Goal: Task Accomplishment & Management: Complete application form

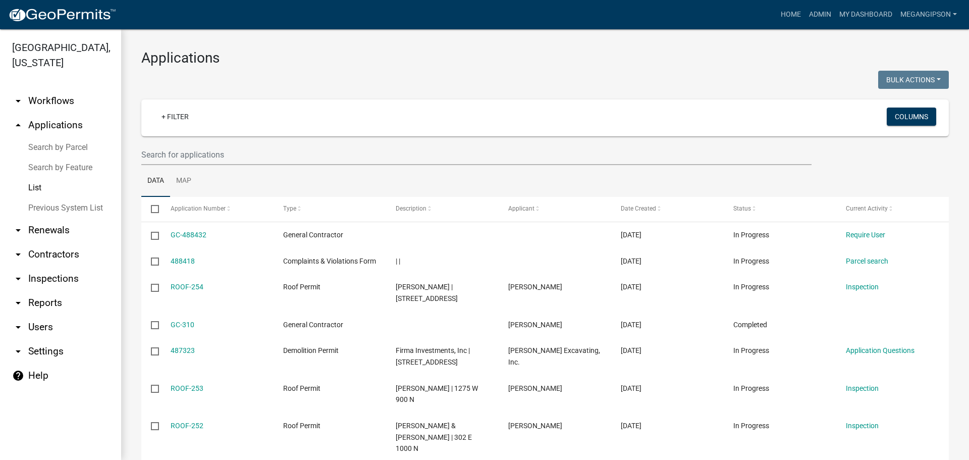
select select "3: 100"
click at [214, 165] on input "text" at bounding box center [476, 154] width 670 height 21
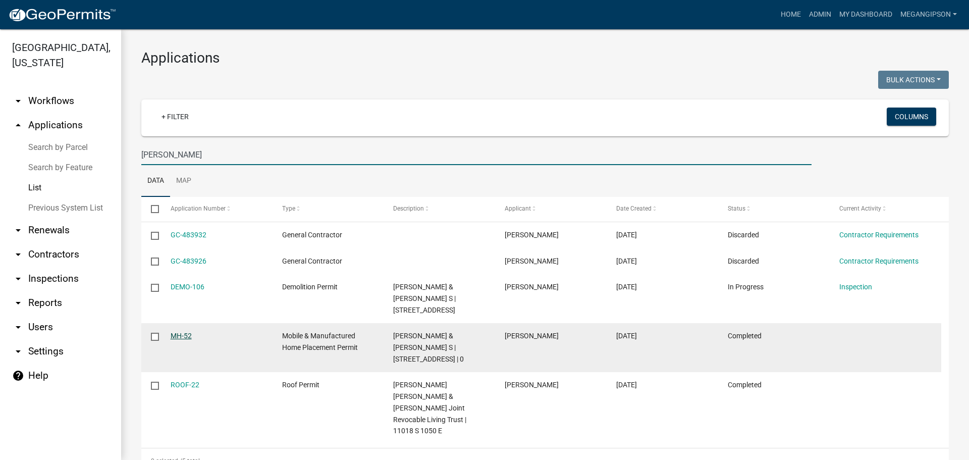
type input "[PERSON_NAME]"
click at [183, 340] on link "MH-52" at bounding box center [181, 336] width 21 height 8
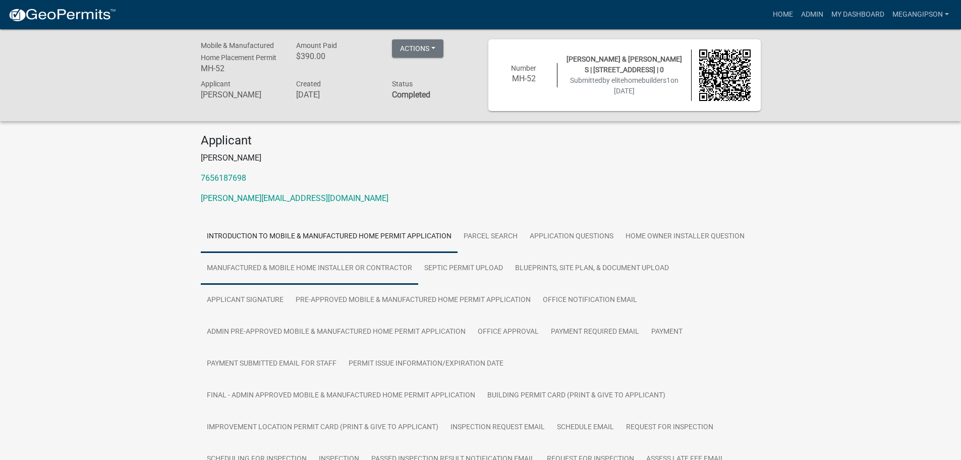
click at [418, 285] on link "Manufactured & Mobile Home Installer or Contractor" at bounding box center [310, 268] width 218 height 32
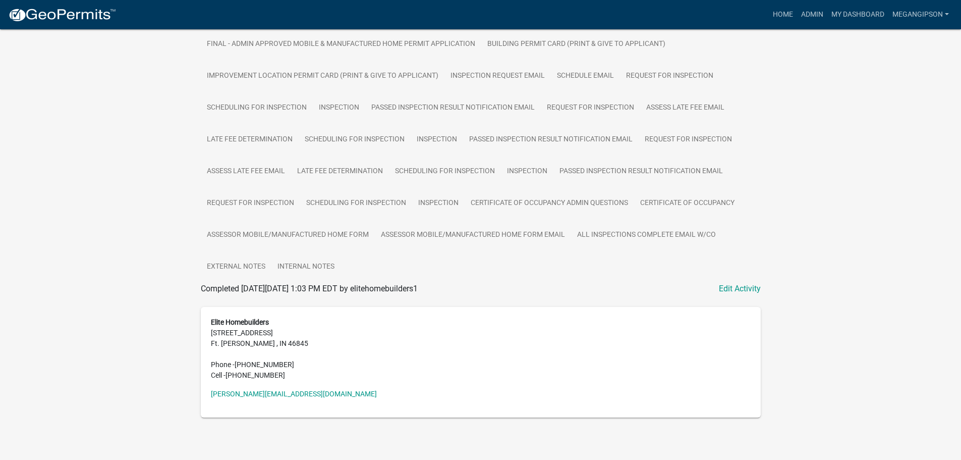
scroll to position [507, 0]
click at [848, 17] on link "My Dashboard" at bounding box center [858, 14] width 61 height 19
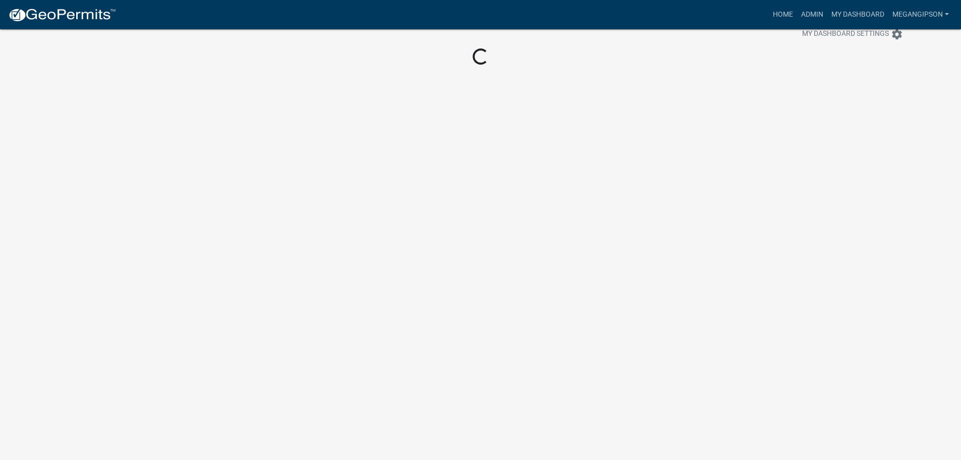
scroll to position [29, 0]
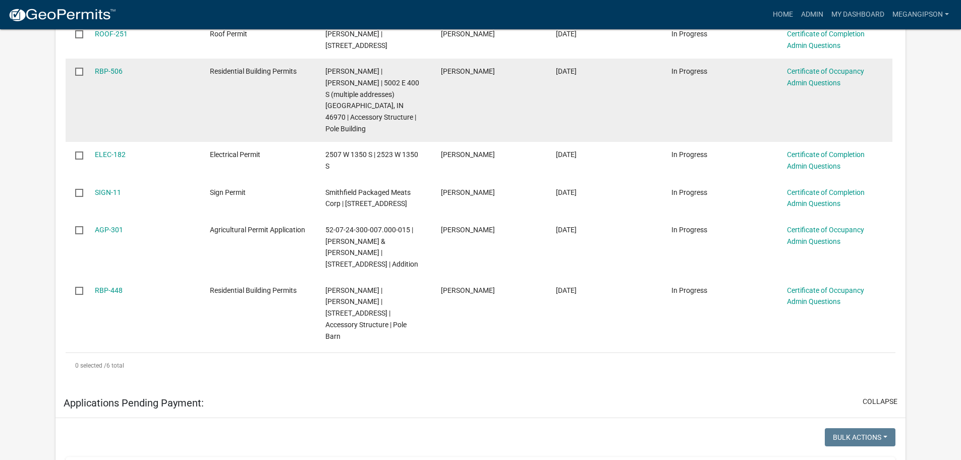
scroll to position [252, 0]
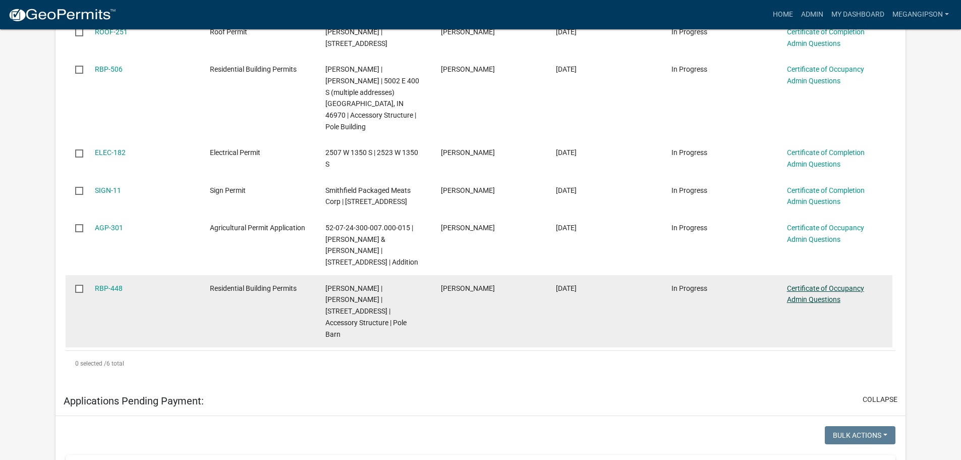
click at [826, 304] on link "Certificate of Occupancy Admin Questions" at bounding box center [825, 294] width 77 height 20
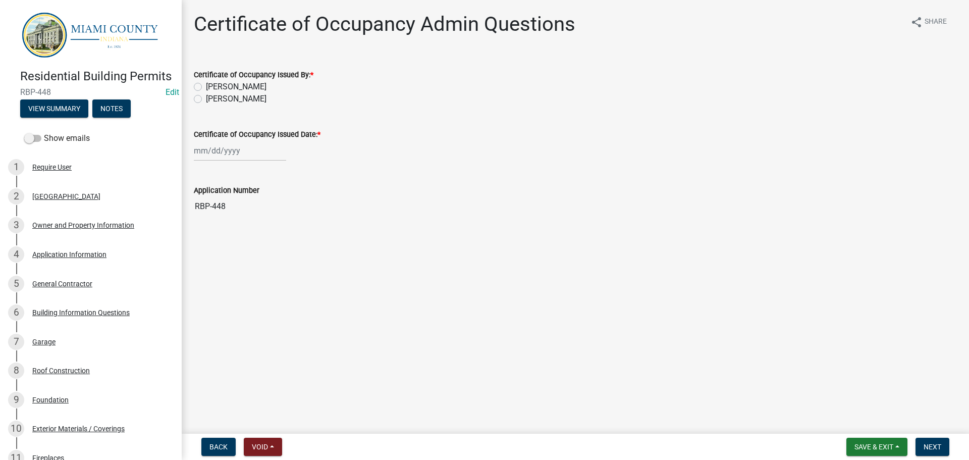
click at [237, 105] on label "[PERSON_NAME]" at bounding box center [236, 99] width 61 height 12
click at [212, 99] on input "[PERSON_NAME]" at bounding box center [209, 96] width 7 height 7
radio input "true"
click at [234, 161] on div at bounding box center [240, 150] width 92 height 21
select select "10"
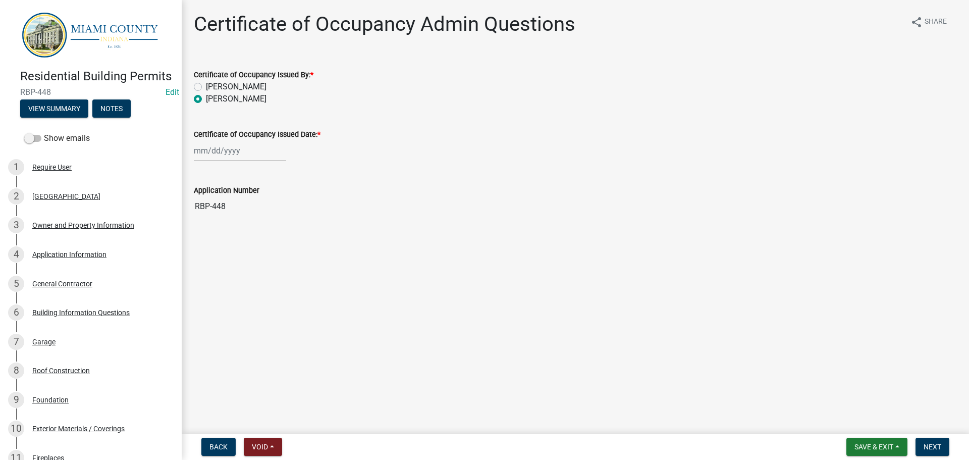
select select "2025"
click at [206, 234] on div "6" at bounding box center [204, 226] width 16 height 16
type input "[DATE]"
click at [720, 273] on main "Certificate of Occupancy Admin Questions share Share Certificate of Occupancy I…" at bounding box center [575, 215] width 787 height 430
click at [928, 448] on span "Next" at bounding box center [933, 447] width 18 height 8
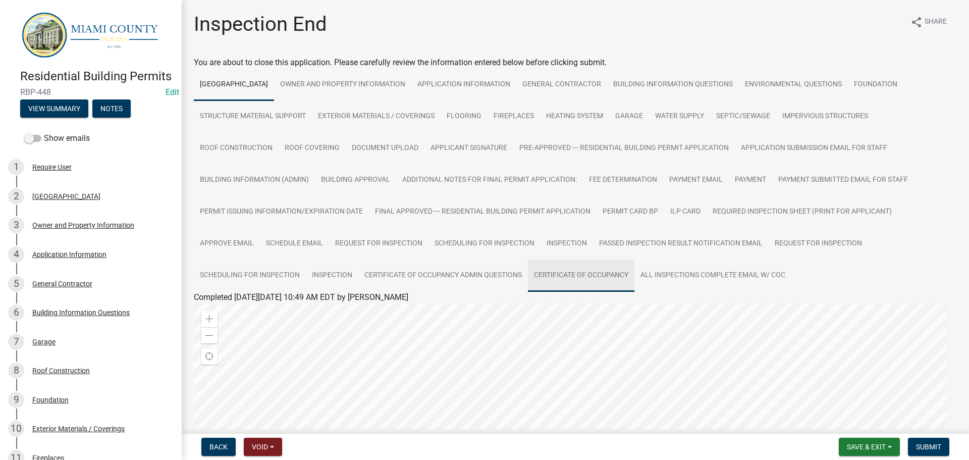
click at [528, 292] on link "Certificate of Occupancy" at bounding box center [581, 275] width 106 height 32
click at [269, 314] on link "Certificate of Occupancy" at bounding box center [237, 309] width 87 height 10
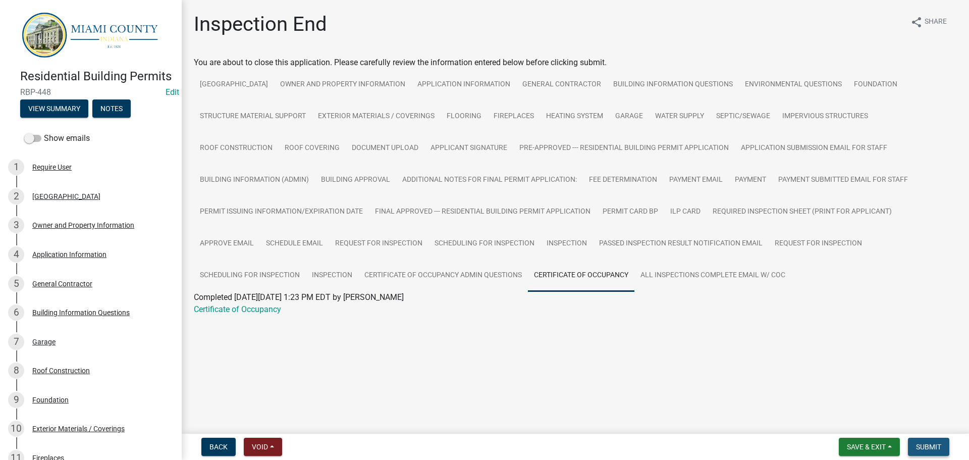
click at [929, 443] on span "Submit" at bounding box center [928, 447] width 25 height 8
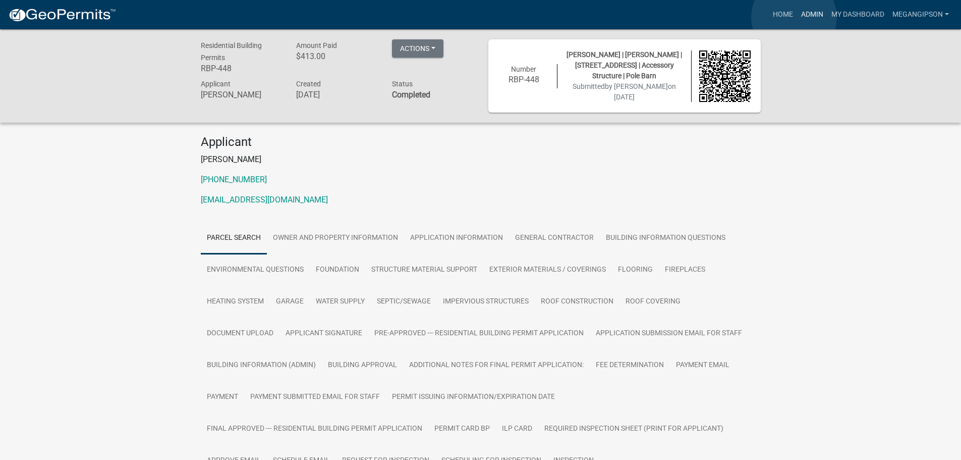
click at [797, 17] on link "Admin" at bounding box center [812, 14] width 30 height 19
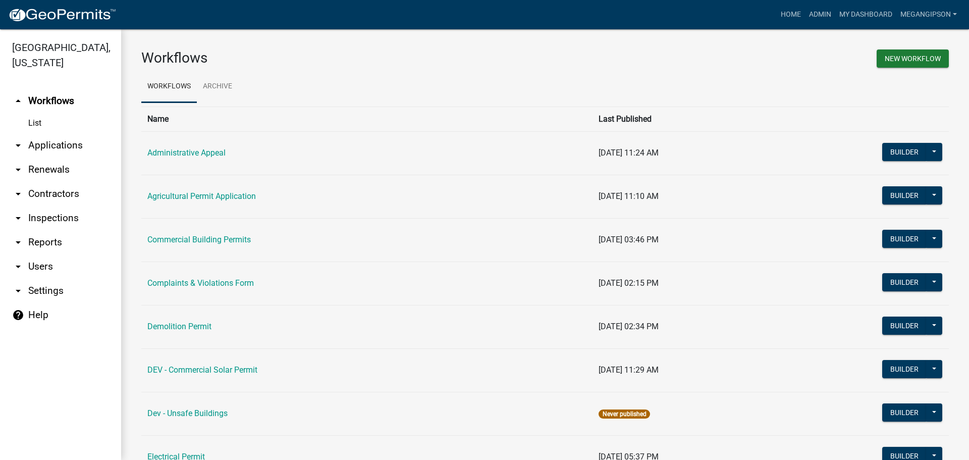
click at [322, 69] on div "Workflows" at bounding box center [339, 59] width 411 height 21
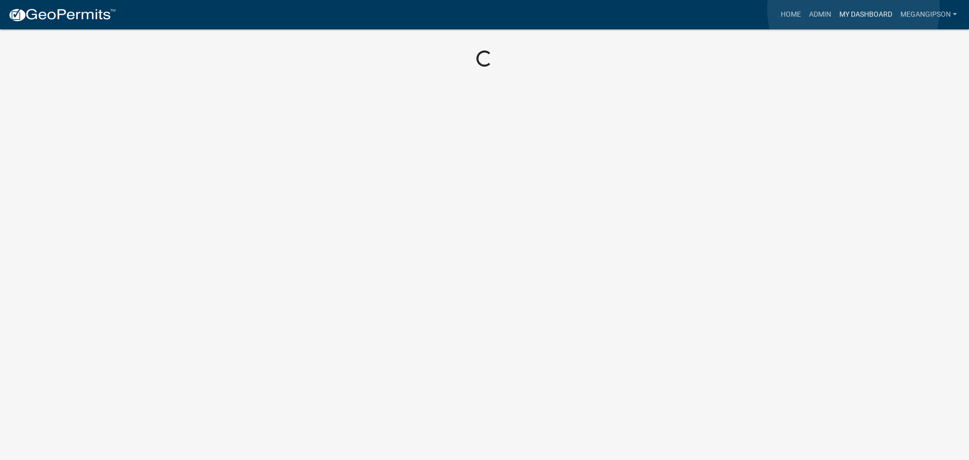
click at [853, 9] on link "My Dashboard" at bounding box center [865, 14] width 61 height 19
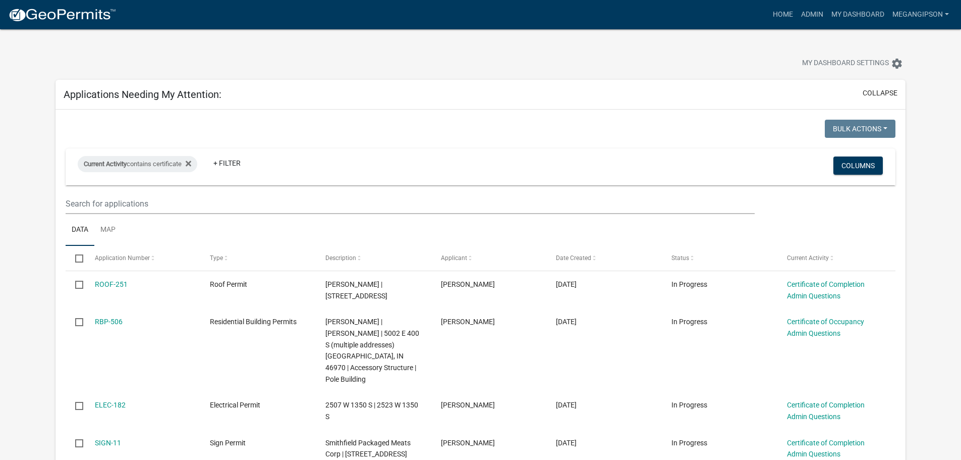
click at [216, 54] on div "My Dashboard Settings settings" at bounding box center [481, 52] width 866 height 46
click at [346, 70] on div at bounding box center [300, 64] width 505 height 22
click at [797, 14] on link "Admin" at bounding box center [812, 14] width 30 height 19
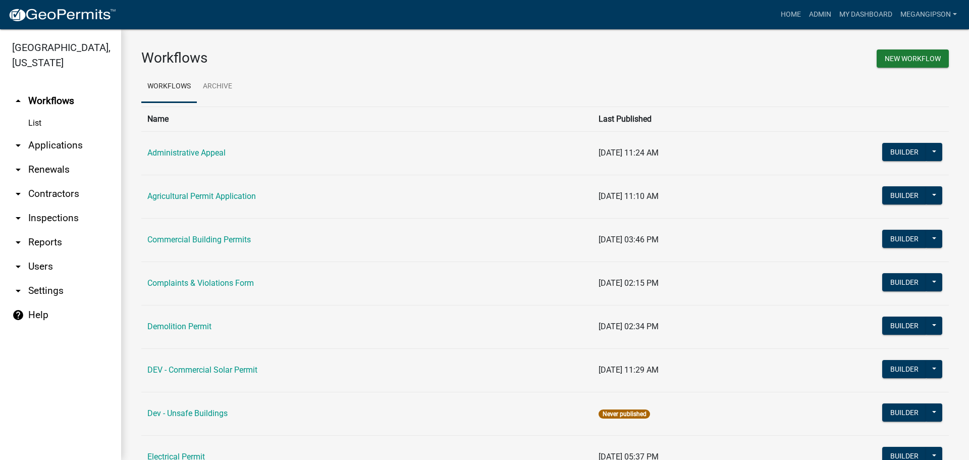
click at [63, 151] on link "arrow_drop_down Applications" at bounding box center [60, 145] width 121 height 24
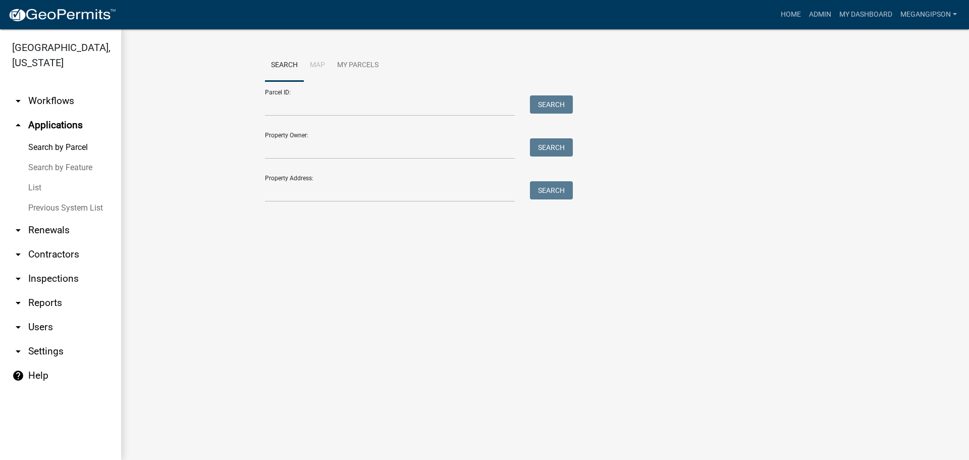
click at [49, 198] on link "List" at bounding box center [60, 188] width 121 height 20
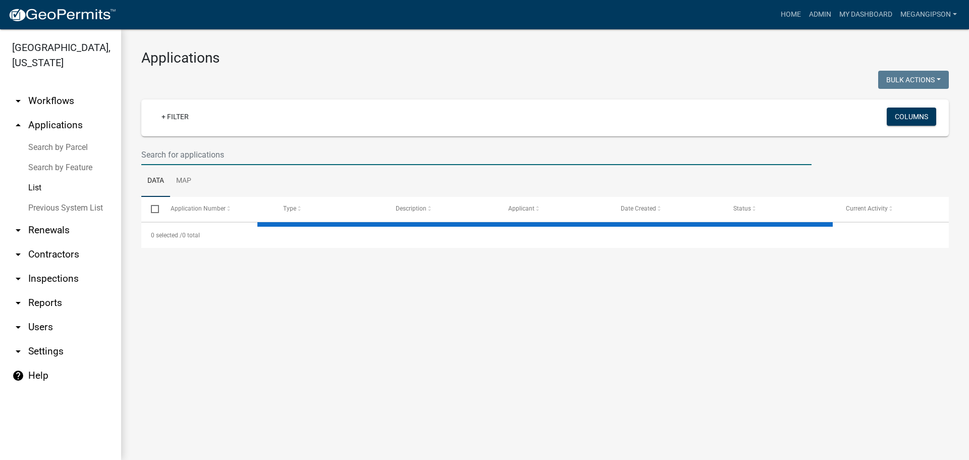
click at [177, 165] on input "text" at bounding box center [476, 154] width 670 height 21
select select "3: 100"
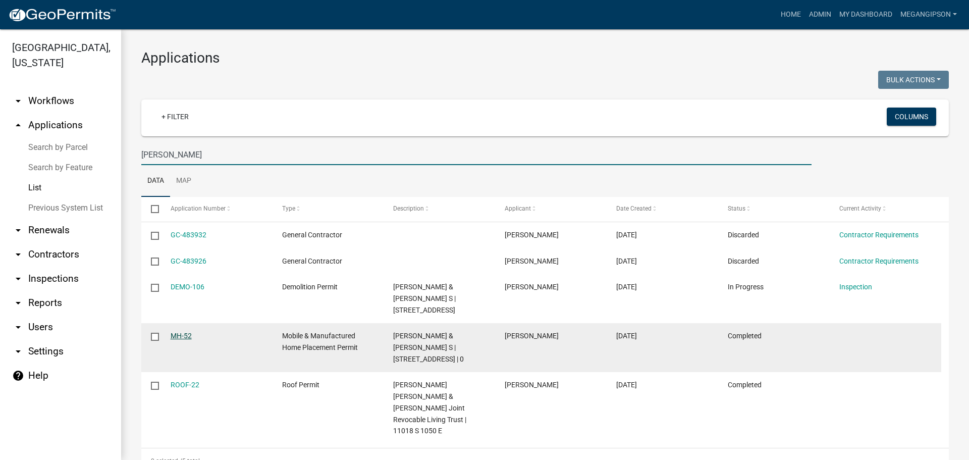
type input "[PERSON_NAME]"
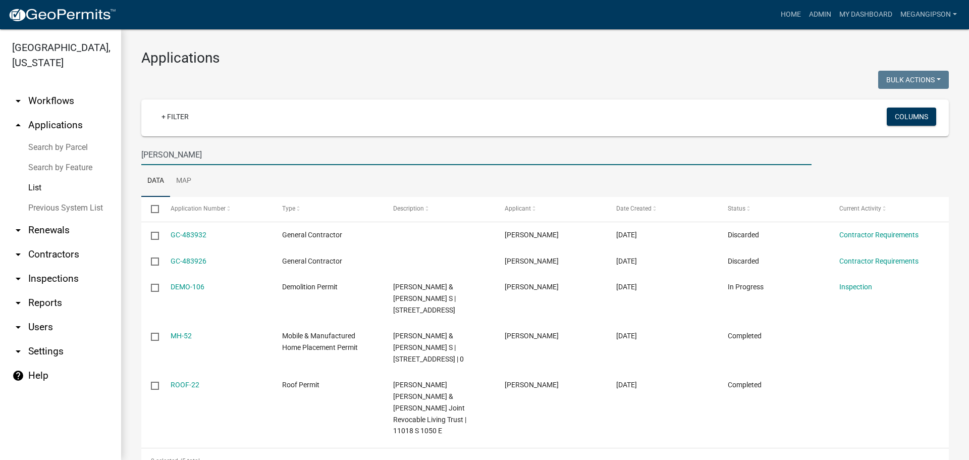
click at [181, 340] on link "MH-52" at bounding box center [181, 336] width 21 height 8
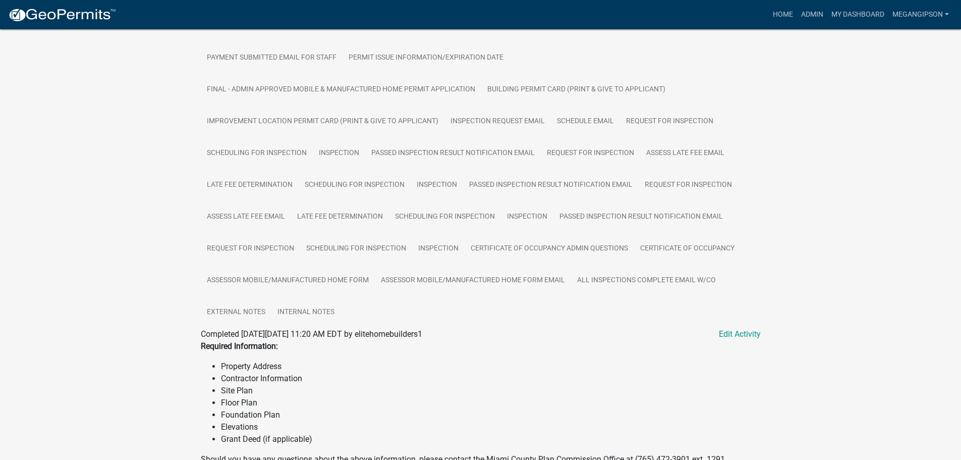
scroll to position [202, 0]
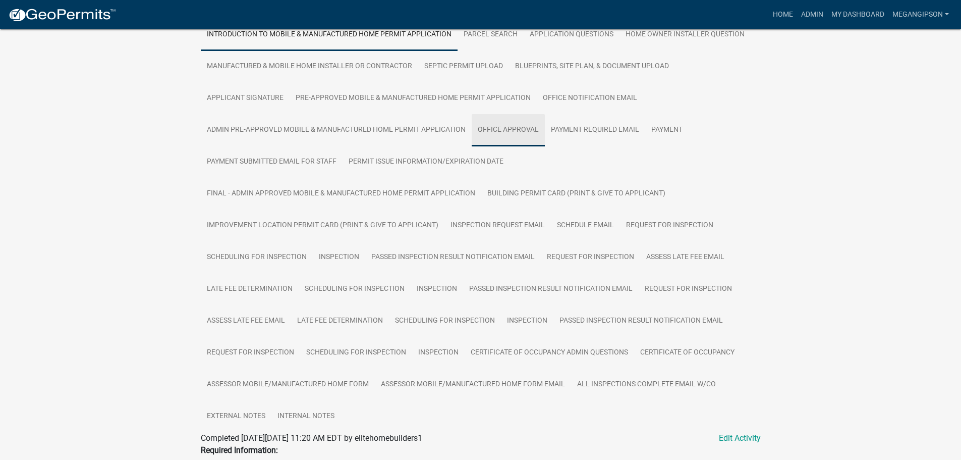
click at [541, 146] on link "Office Approval" at bounding box center [508, 130] width 73 height 32
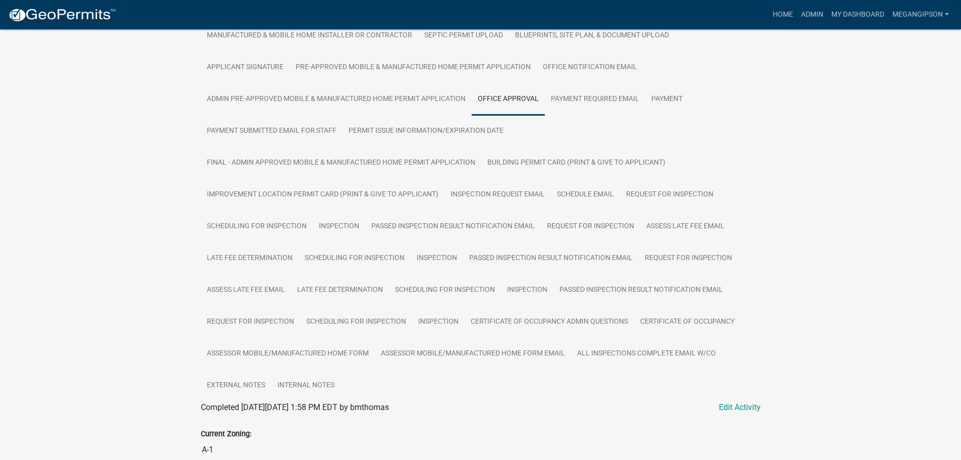
scroll to position [102, 0]
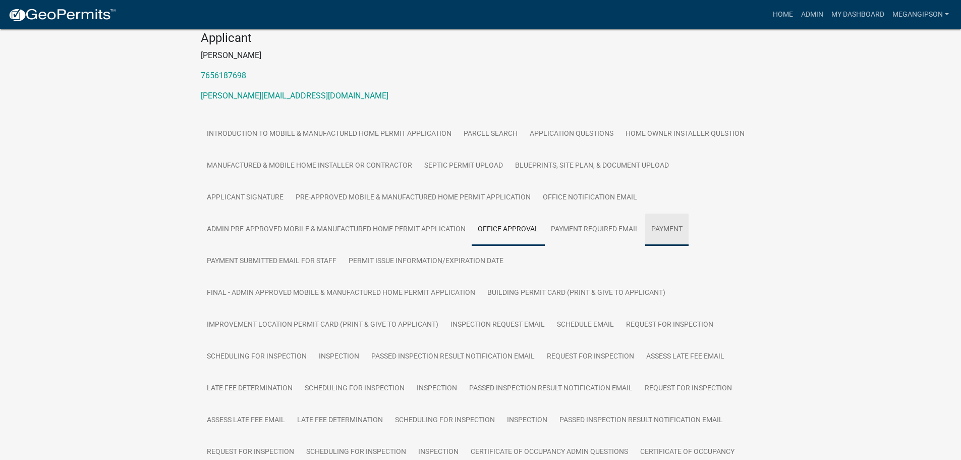
click at [689, 246] on link "Payment" at bounding box center [667, 229] width 43 height 32
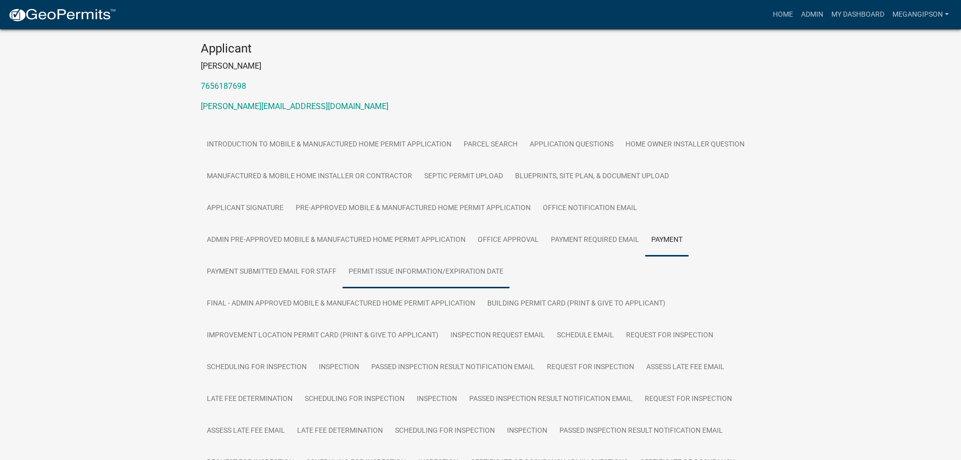
scroll to position [186, 0]
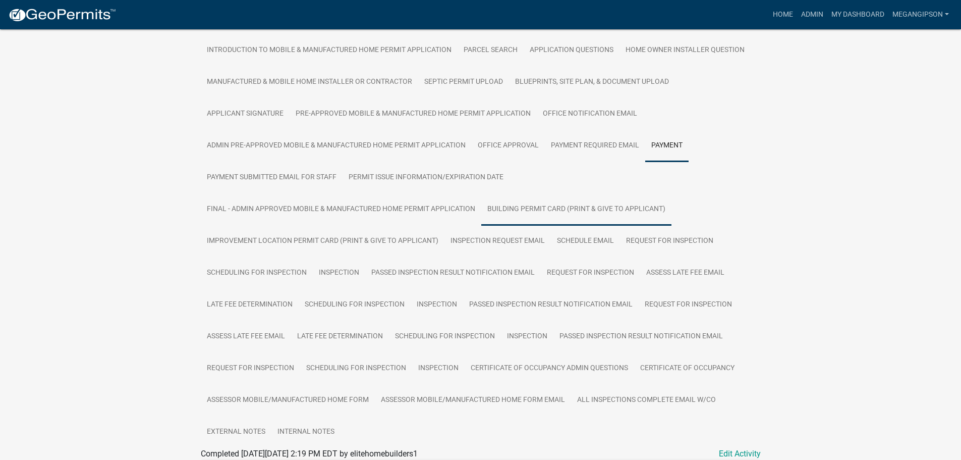
click at [637, 226] on link "Building Permit Card (Print & Give to Applicant)" at bounding box center [576, 209] width 190 height 32
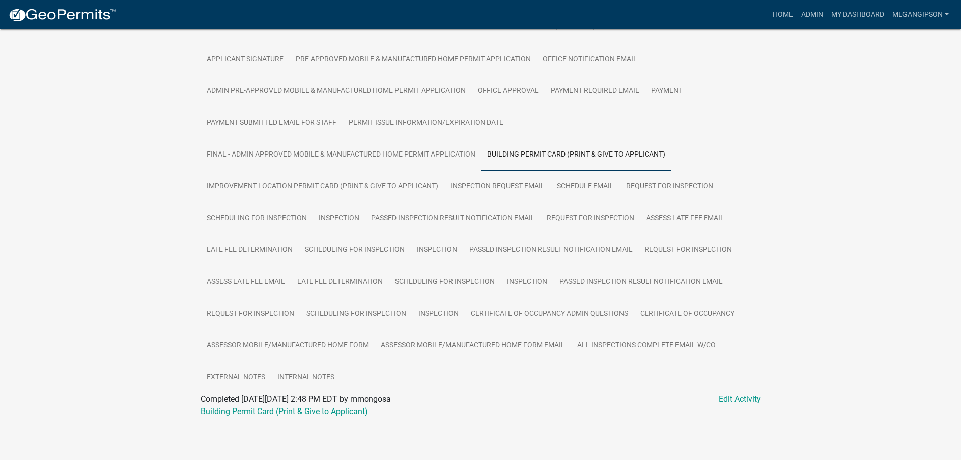
scroll to position [0, 0]
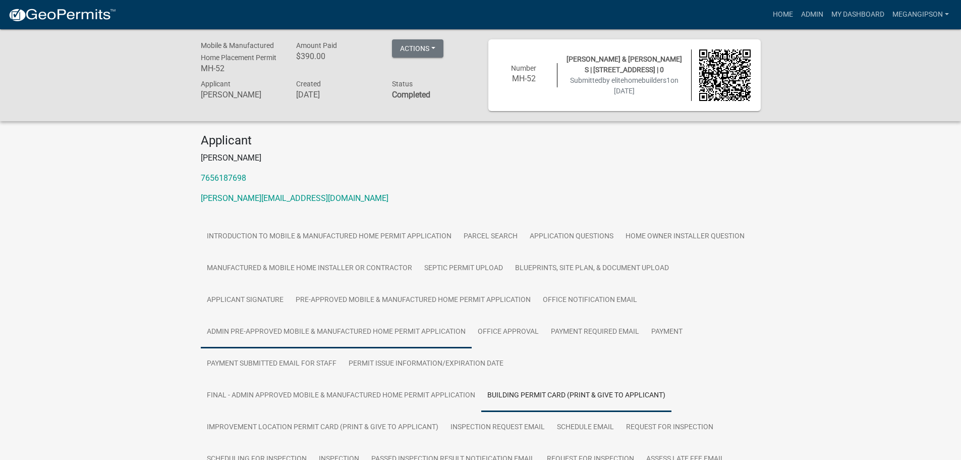
click at [339, 348] on link "Admin Pre-Approved Mobile & Manufactured Home Permit Application" at bounding box center [336, 332] width 271 height 32
click at [285, 348] on link "Admin Pre-Approved Mobile & Manufactured Home Permit Application" at bounding box center [336, 332] width 271 height 32
click at [833, 11] on link "My Dashboard" at bounding box center [858, 14] width 61 height 19
